Goal: Information Seeking & Learning: Learn about a topic

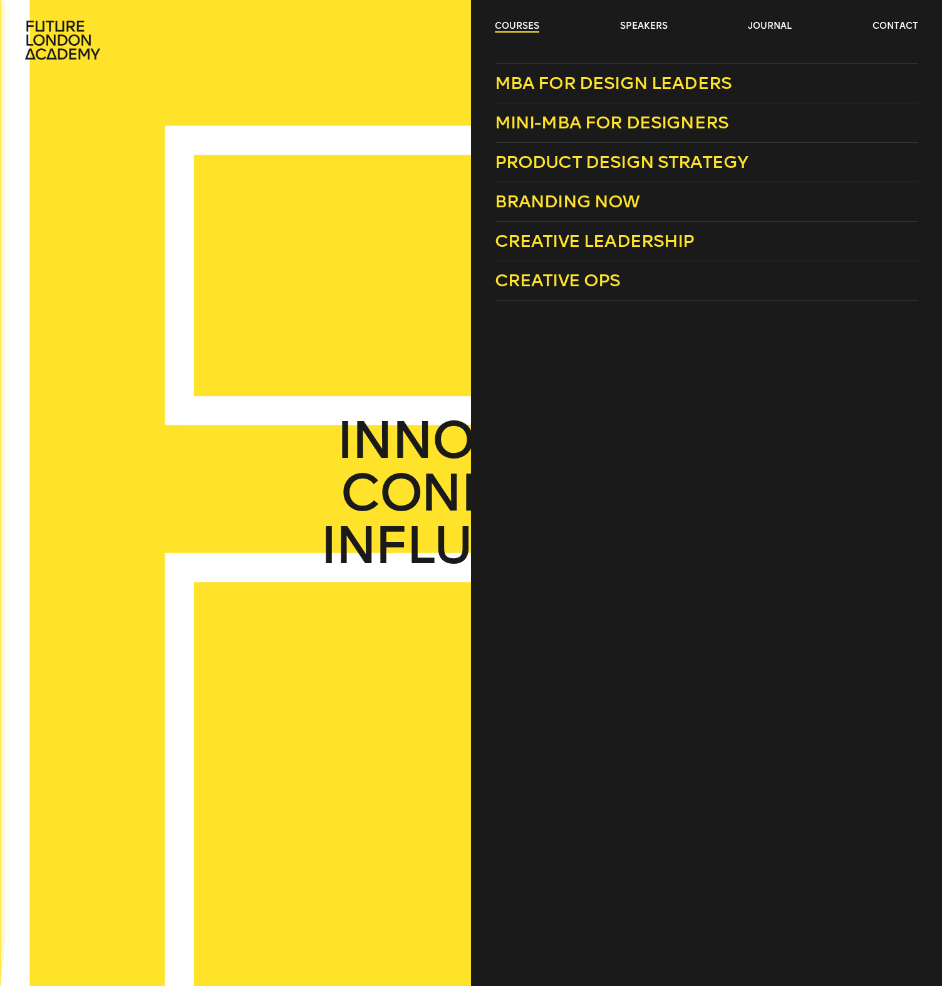
click at [517, 26] on link "courses" at bounding box center [517, 26] width 44 height 13
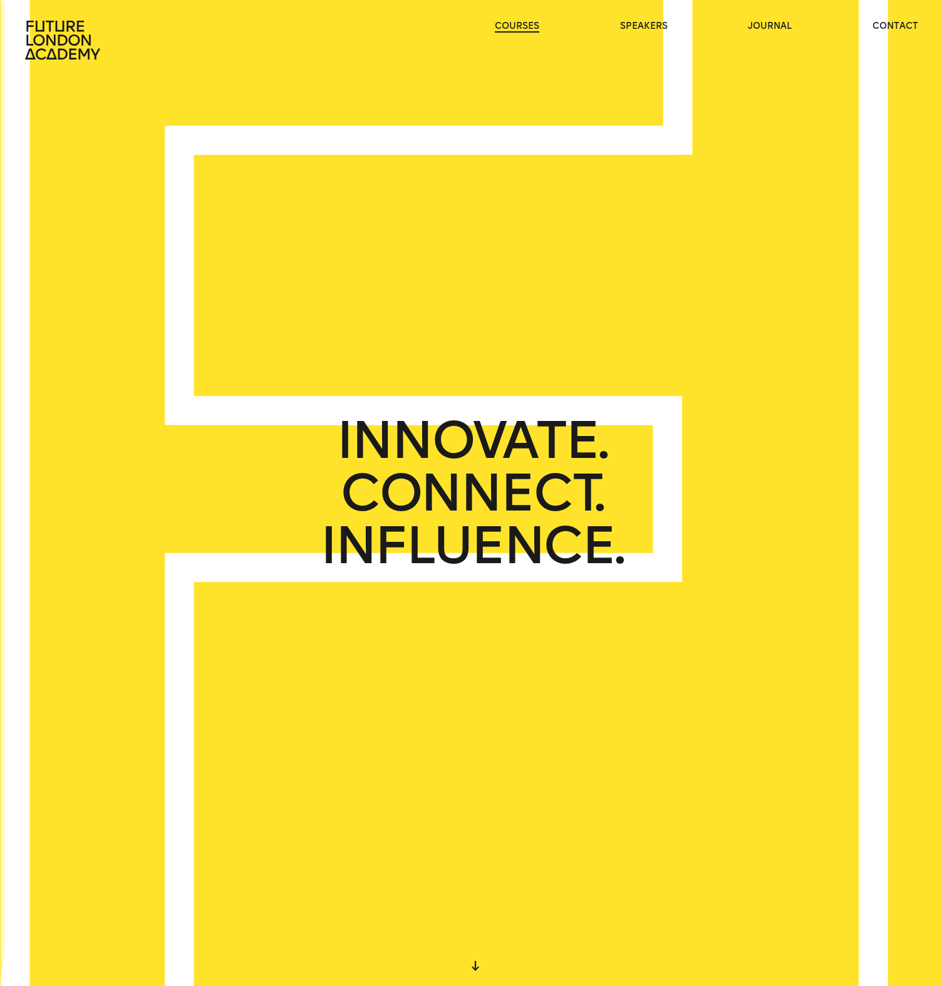
click at [517, 25] on link "courses" at bounding box center [517, 26] width 44 height 13
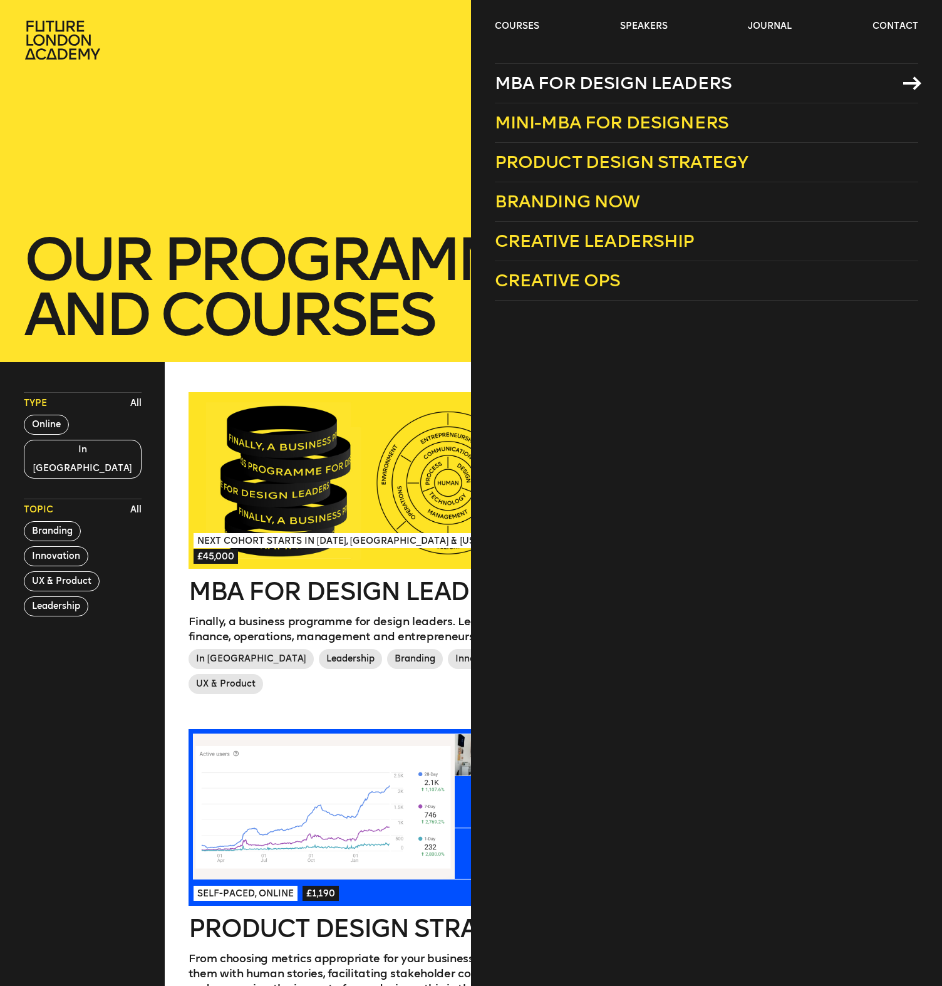
click at [556, 80] on span "MBA for Design Leaders" at bounding box center [613, 83] width 237 height 21
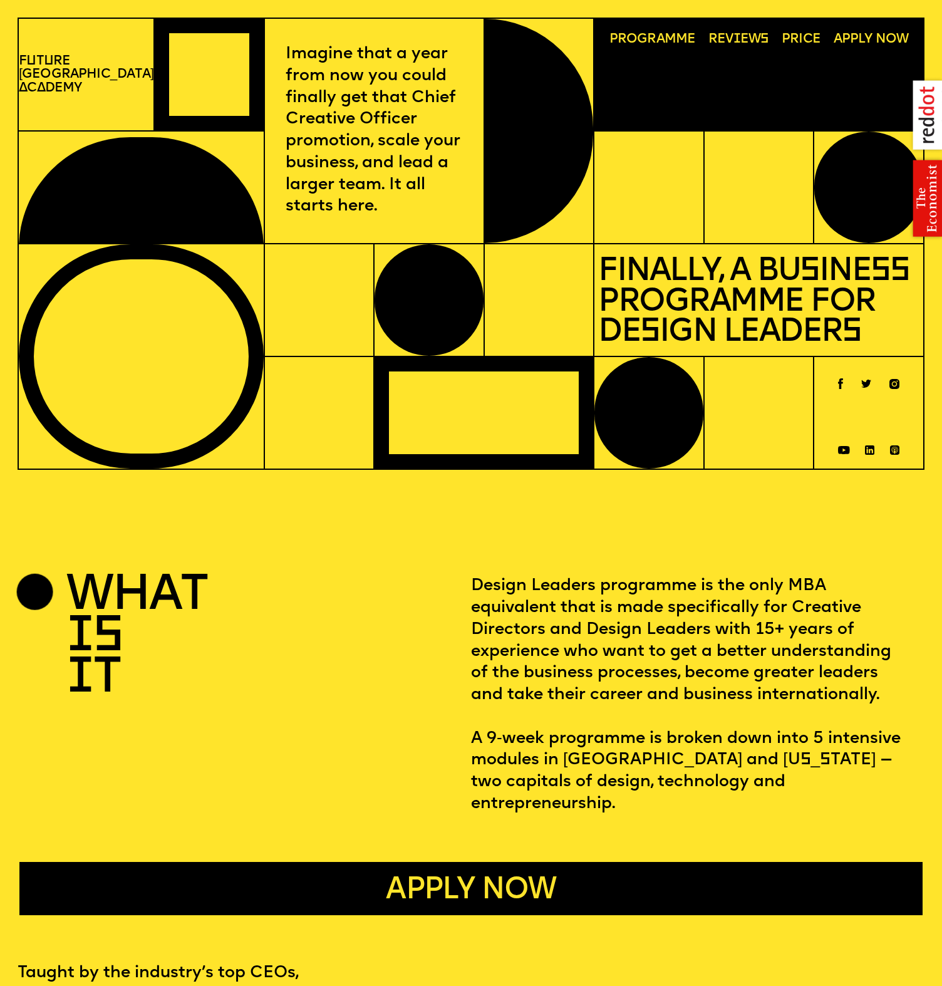
click at [932, 123] on img at bounding box center [922, 115] width 39 height 90
click at [925, 118] on img at bounding box center [922, 115] width 39 height 90
click at [926, 100] on img at bounding box center [922, 115] width 39 height 90
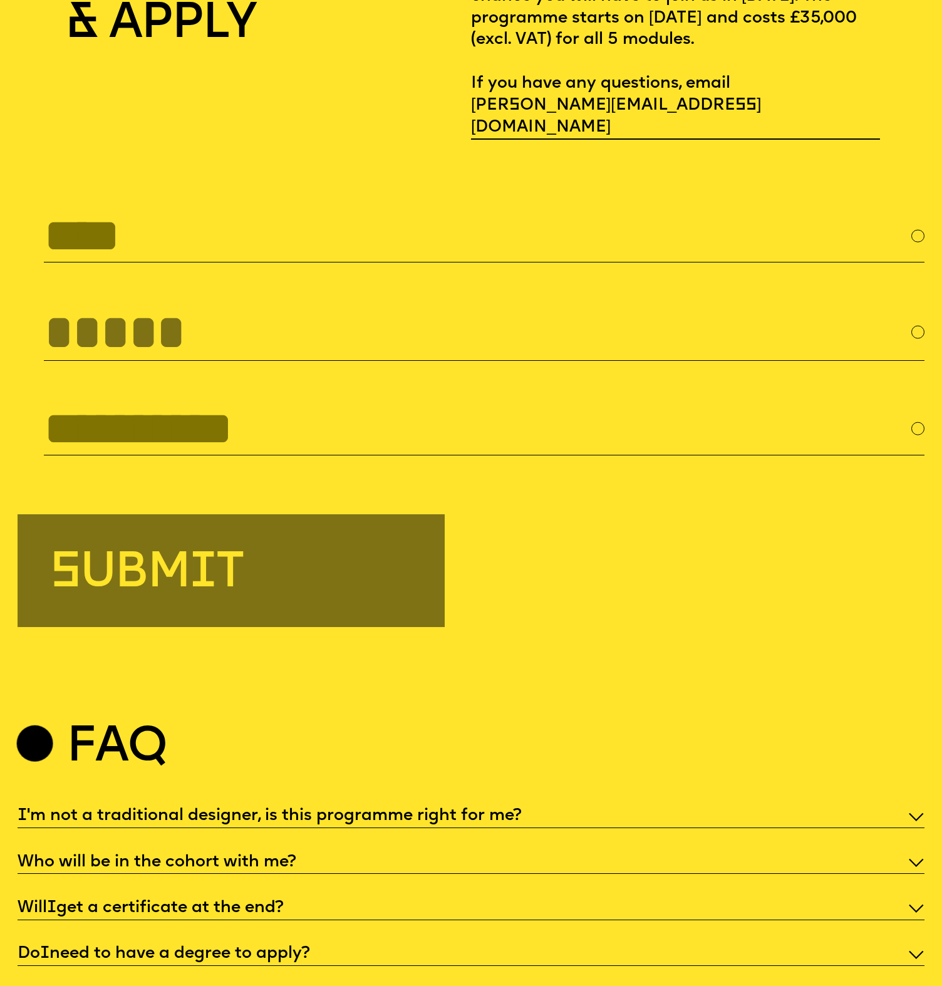
scroll to position [4206, 0]
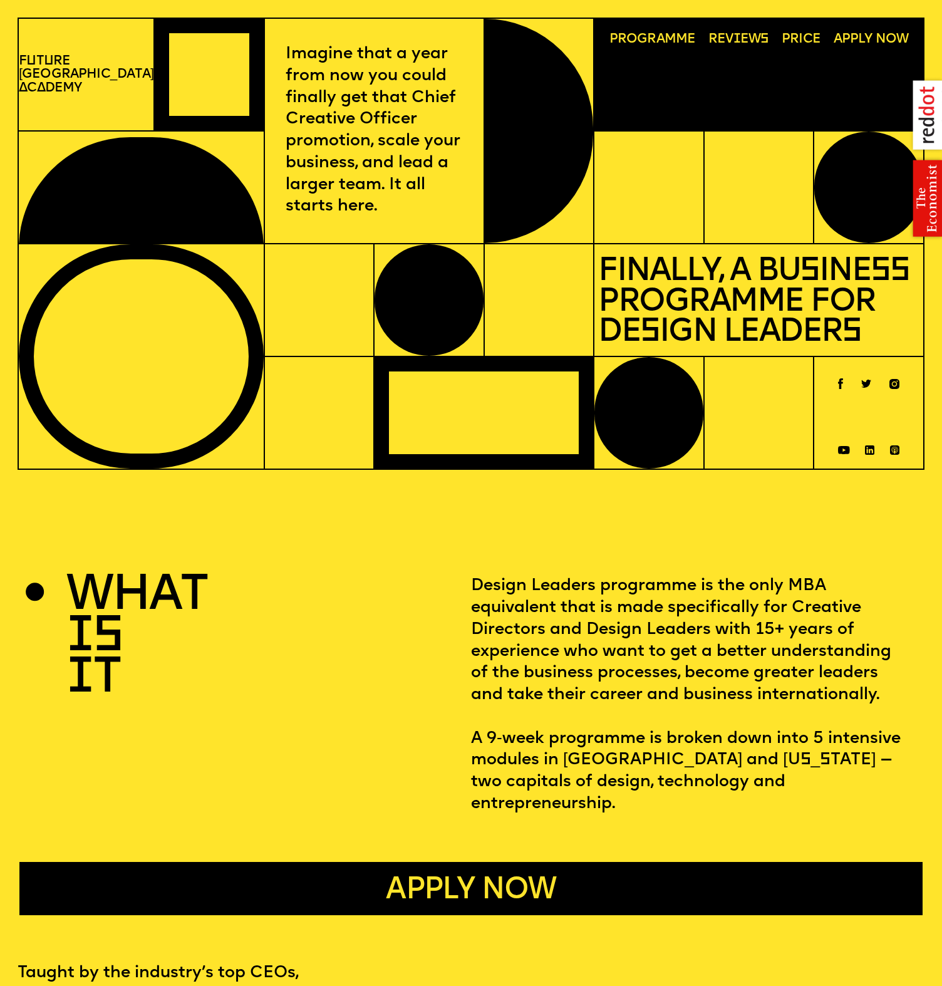
scroll to position [4206, 0]
